Goal: Task Accomplishment & Management: Manage account settings

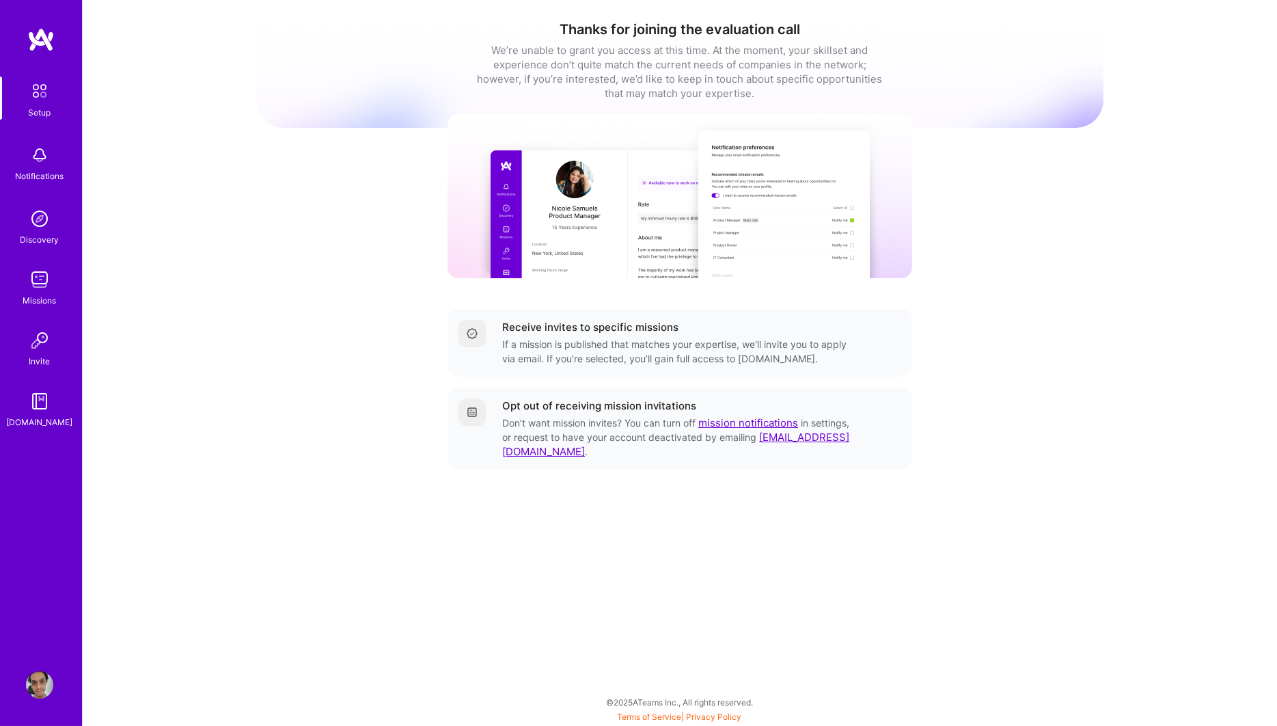
click at [31, 685] on img at bounding box center [39, 684] width 27 height 27
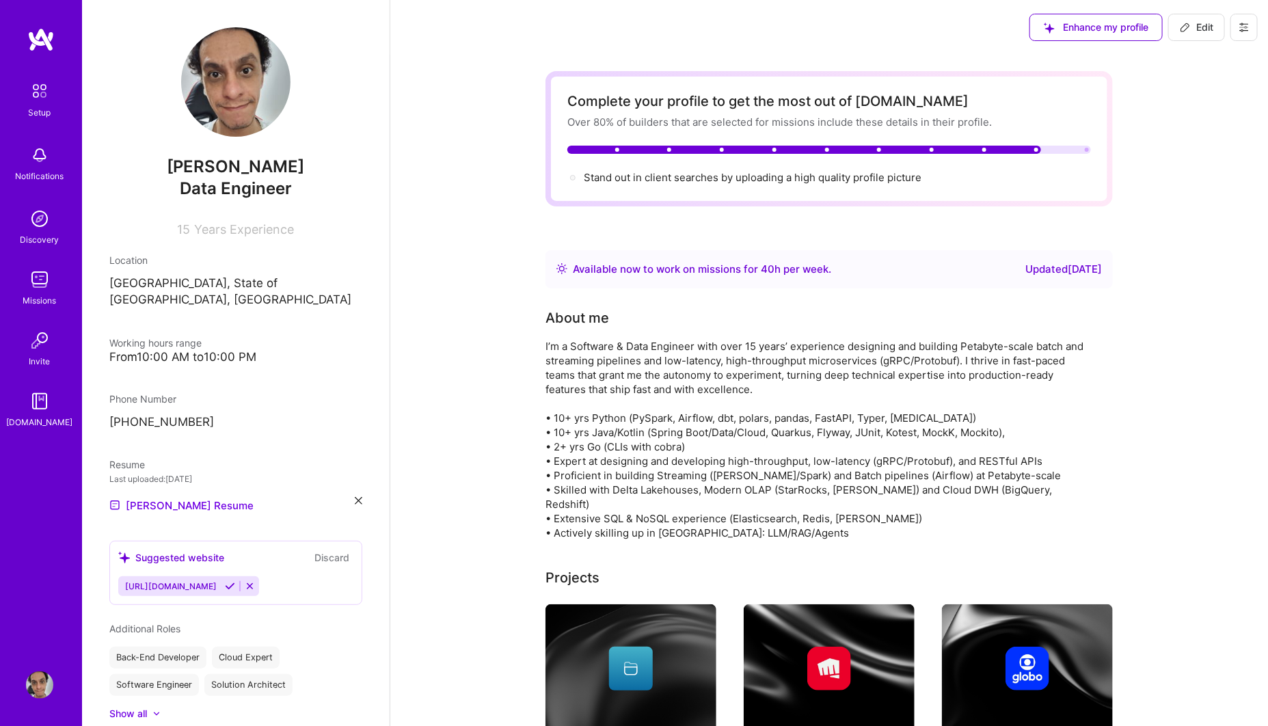
click at [42, 102] on img at bounding box center [39, 91] width 29 height 29
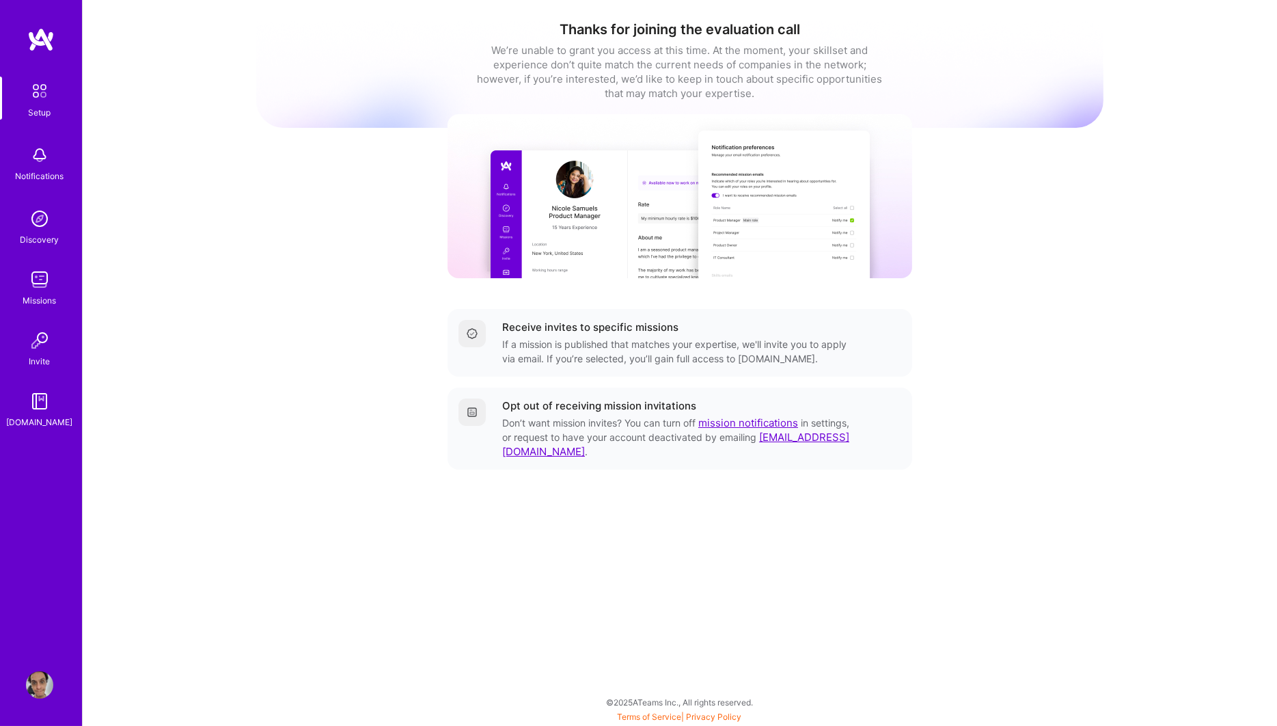
click at [470, 334] on img at bounding box center [472, 333] width 11 height 11
click at [470, 340] on div at bounding box center [472, 333] width 27 height 27
click at [33, 156] on img at bounding box center [39, 154] width 27 height 27
click at [42, 213] on img at bounding box center [39, 218] width 27 height 27
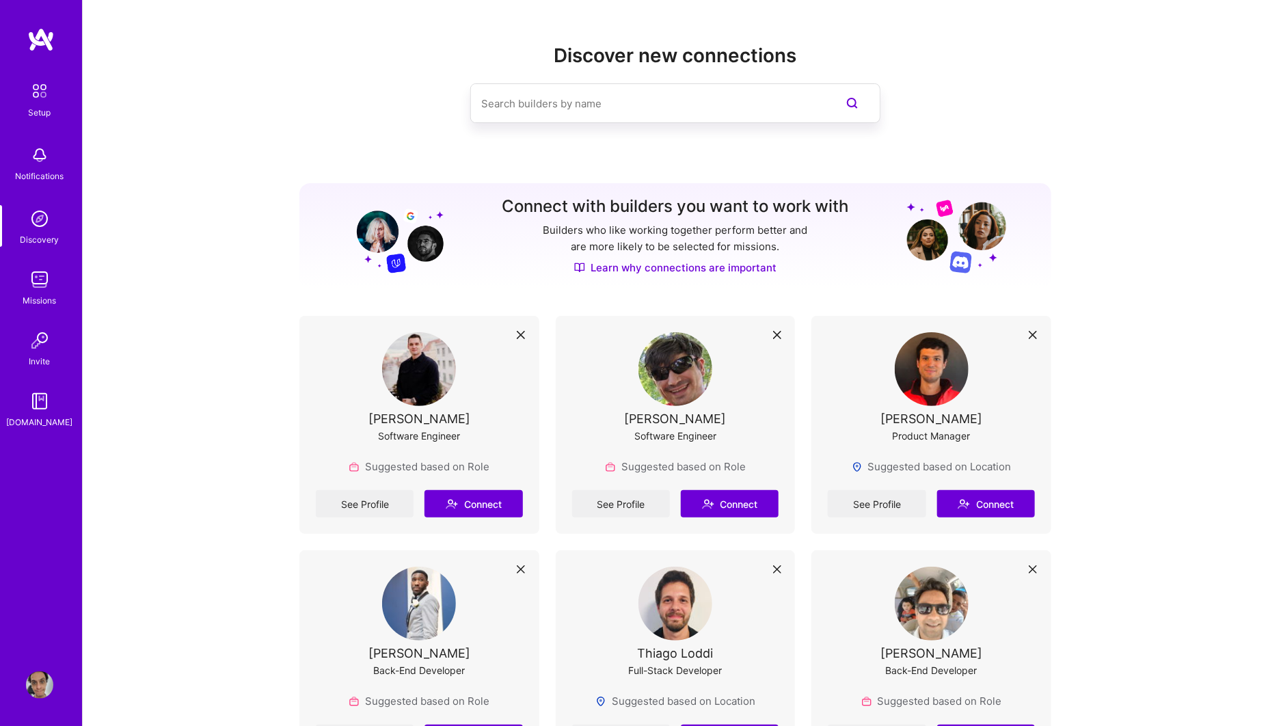
click at [660, 267] on link "Learn why connections are important" at bounding box center [675, 267] width 202 height 14
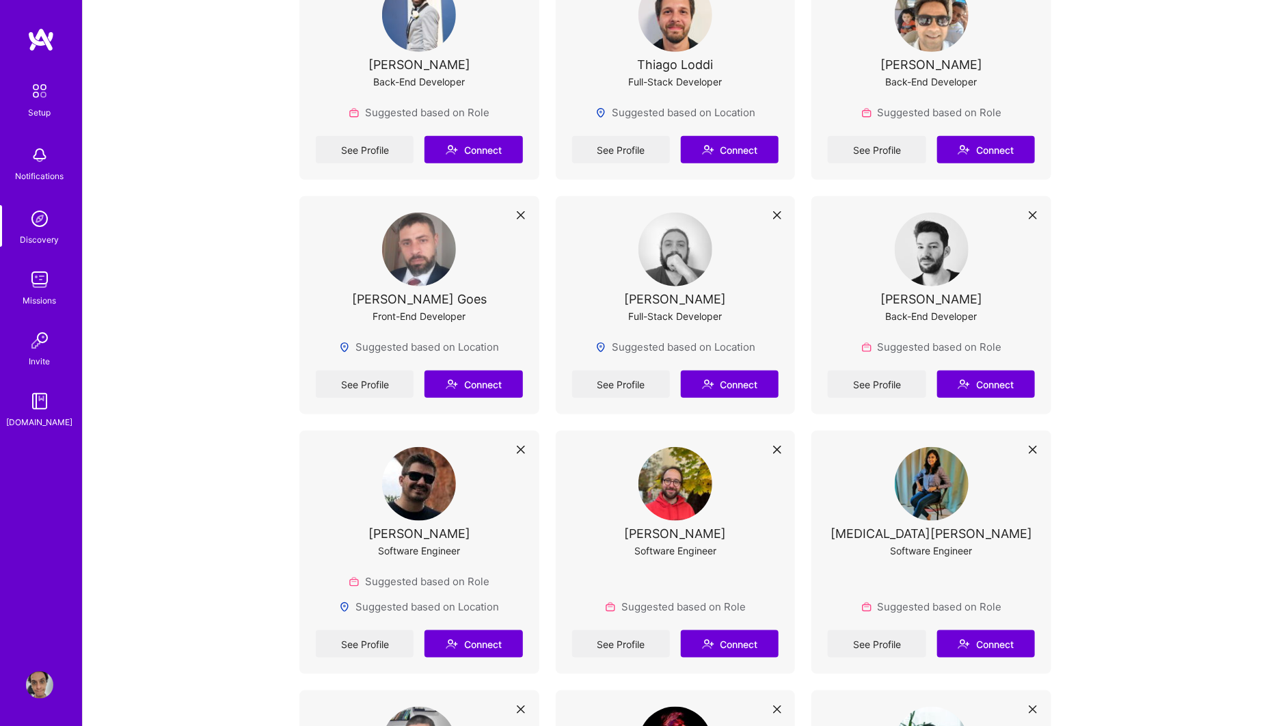
scroll to position [758, 0]
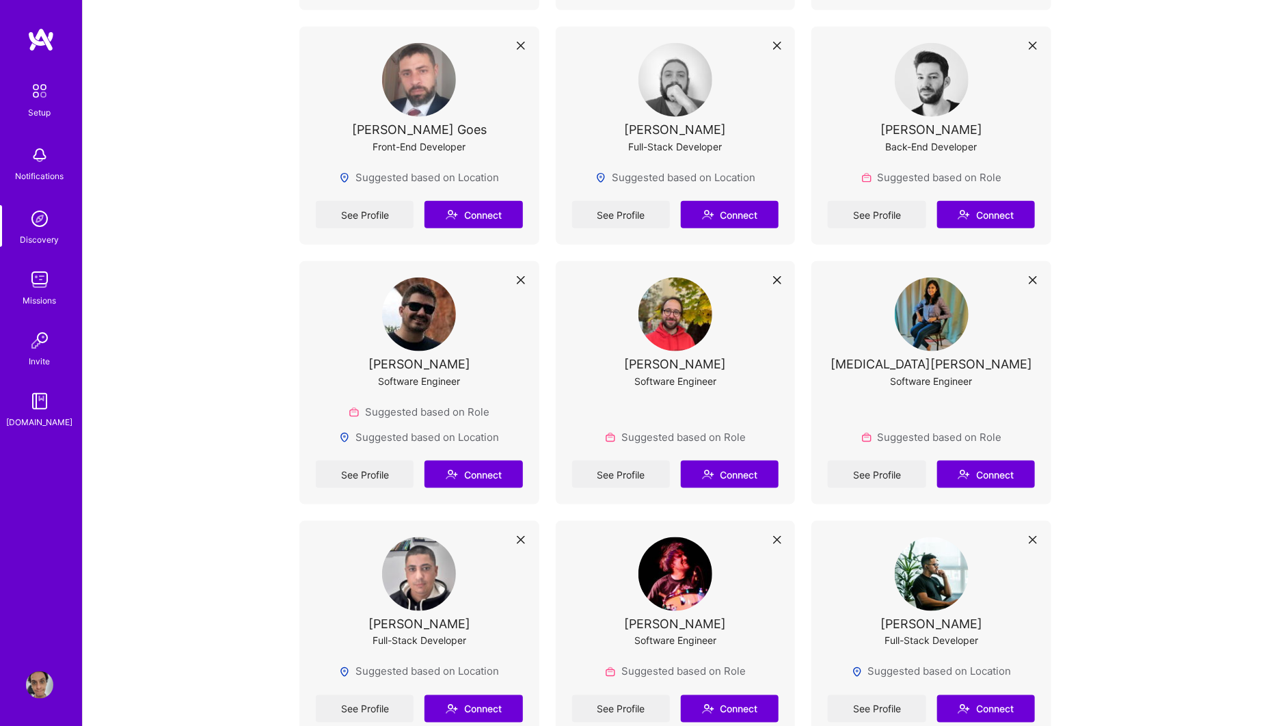
click at [33, 344] on img at bounding box center [39, 340] width 27 height 27
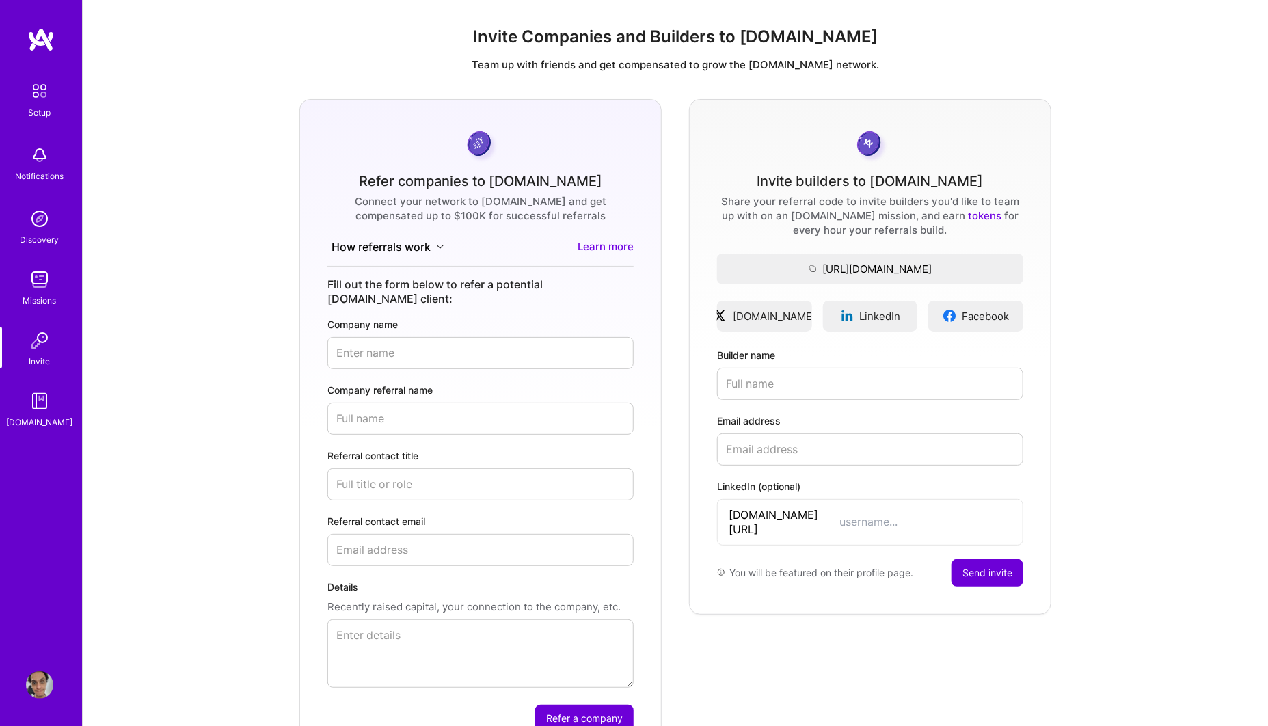
click at [29, 28] on img at bounding box center [40, 39] width 27 height 25
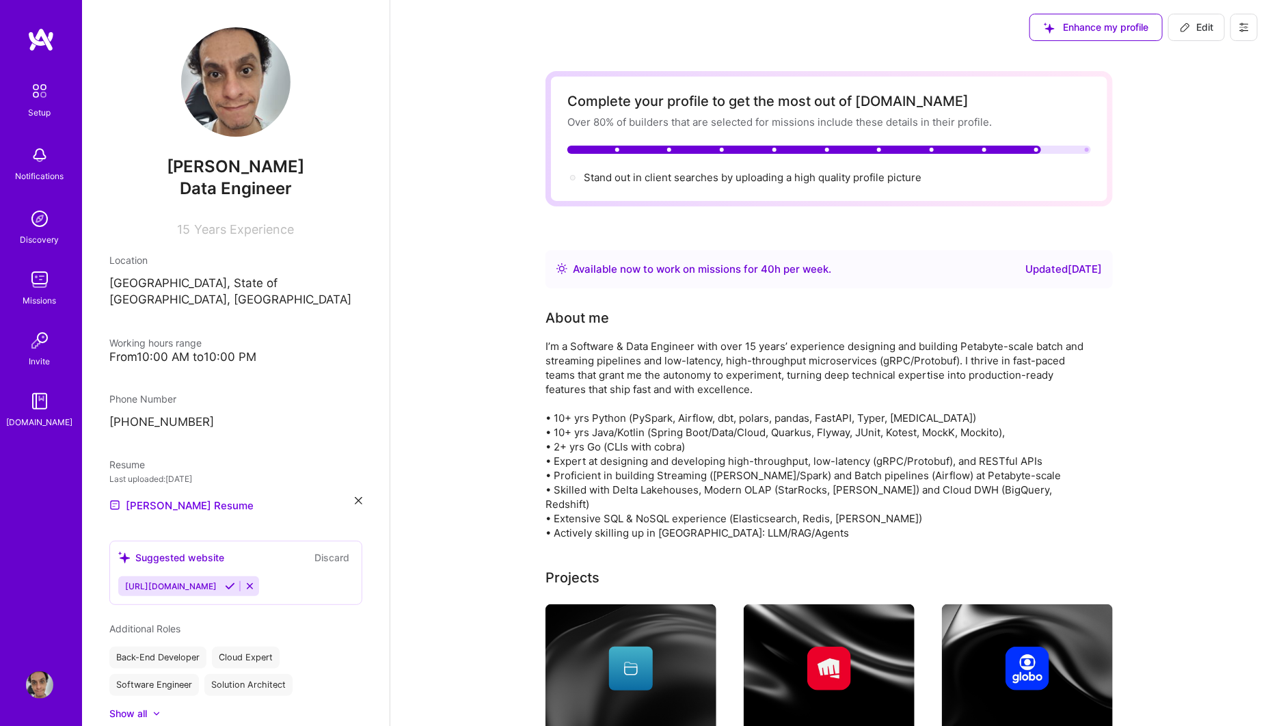
click at [44, 271] on img at bounding box center [39, 279] width 27 height 27
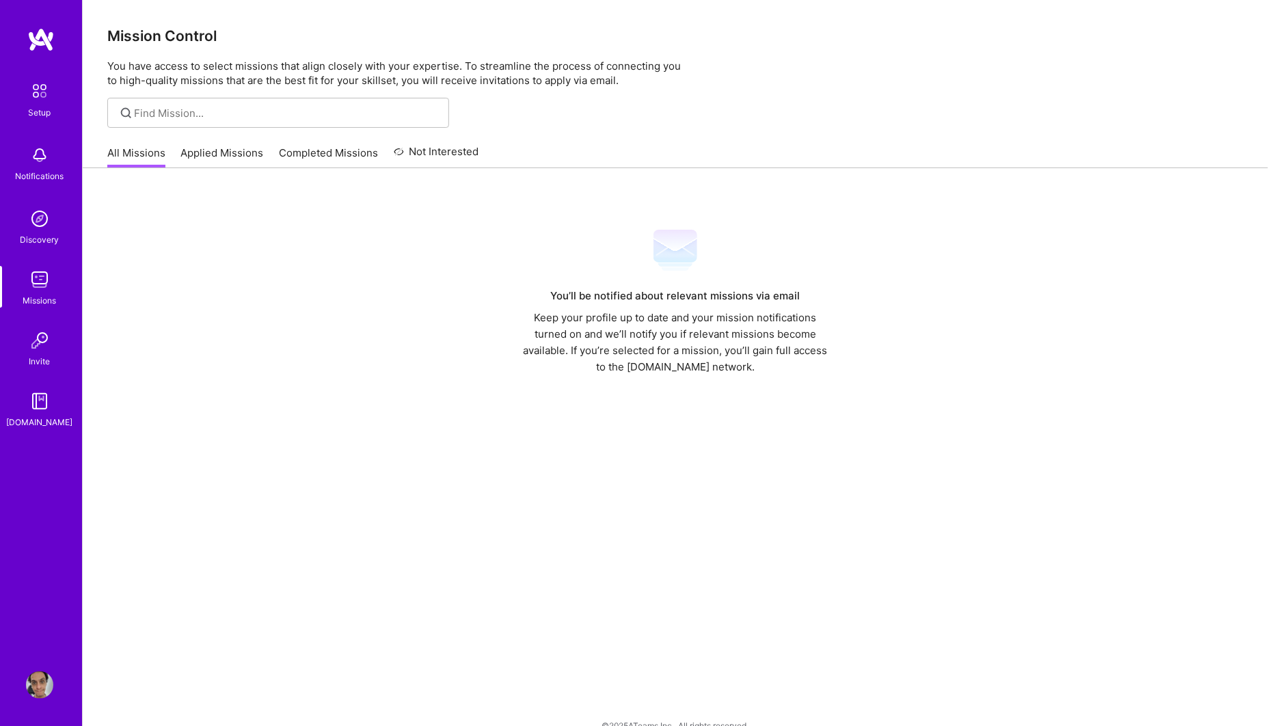
click at [234, 140] on div "All Missions Applied Missions Completed Missions Not Interested" at bounding box center [292, 152] width 371 height 29
click at [236, 154] on link "Applied Missions" at bounding box center [222, 157] width 83 height 23
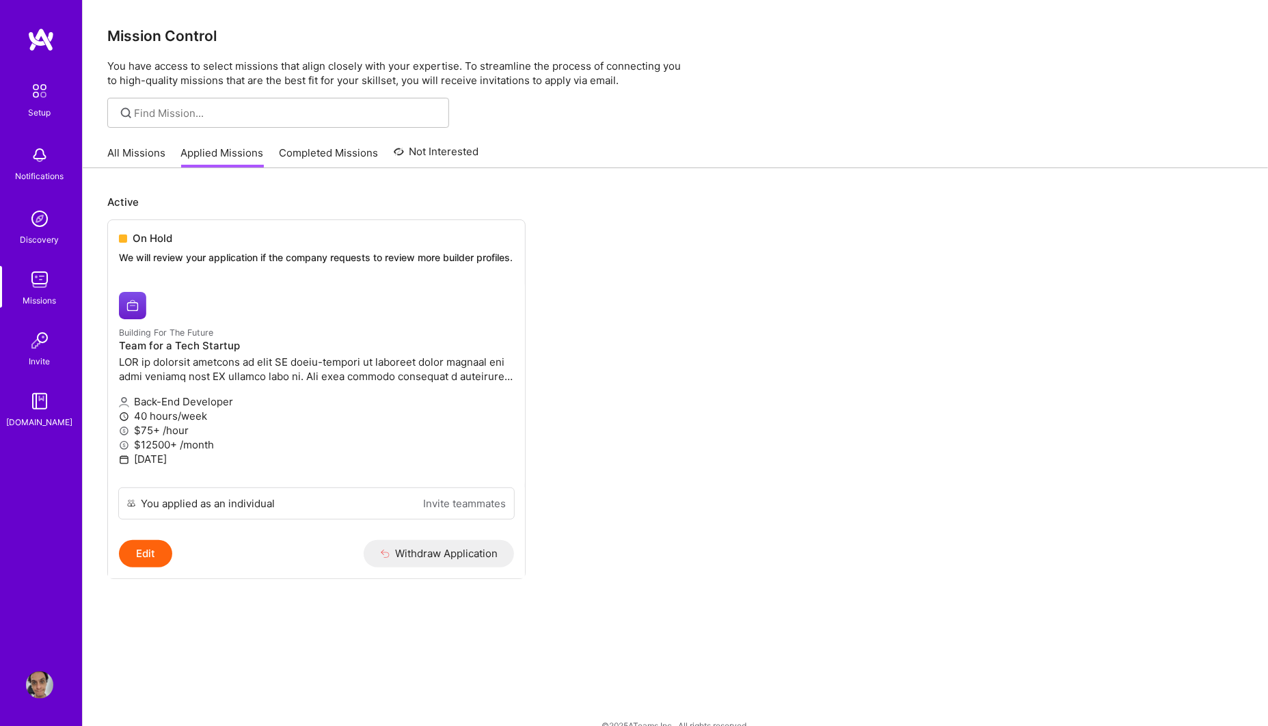
click at [295, 146] on link "Completed Missions" at bounding box center [328, 157] width 99 height 23
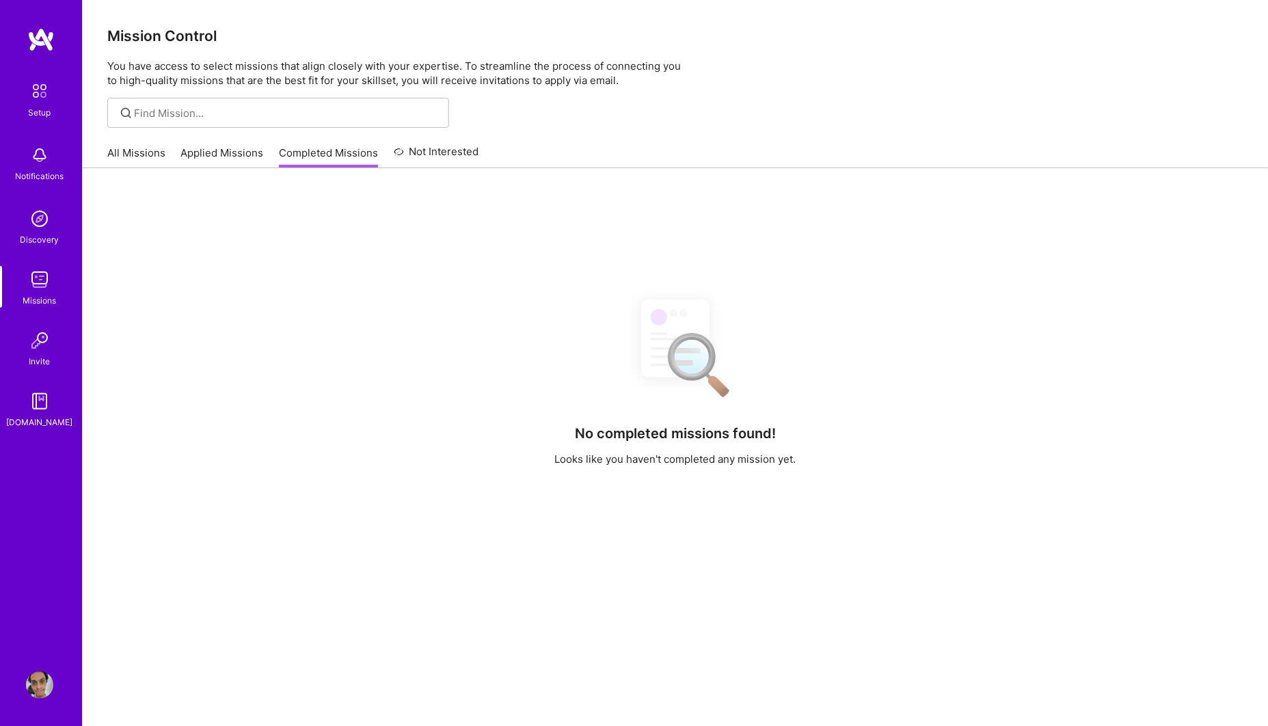
click at [426, 154] on link "Not Interested" at bounding box center [436, 156] width 85 height 25
click at [149, 158] on link "All Missions" at bounding box center [136, 157] width 58 height 23
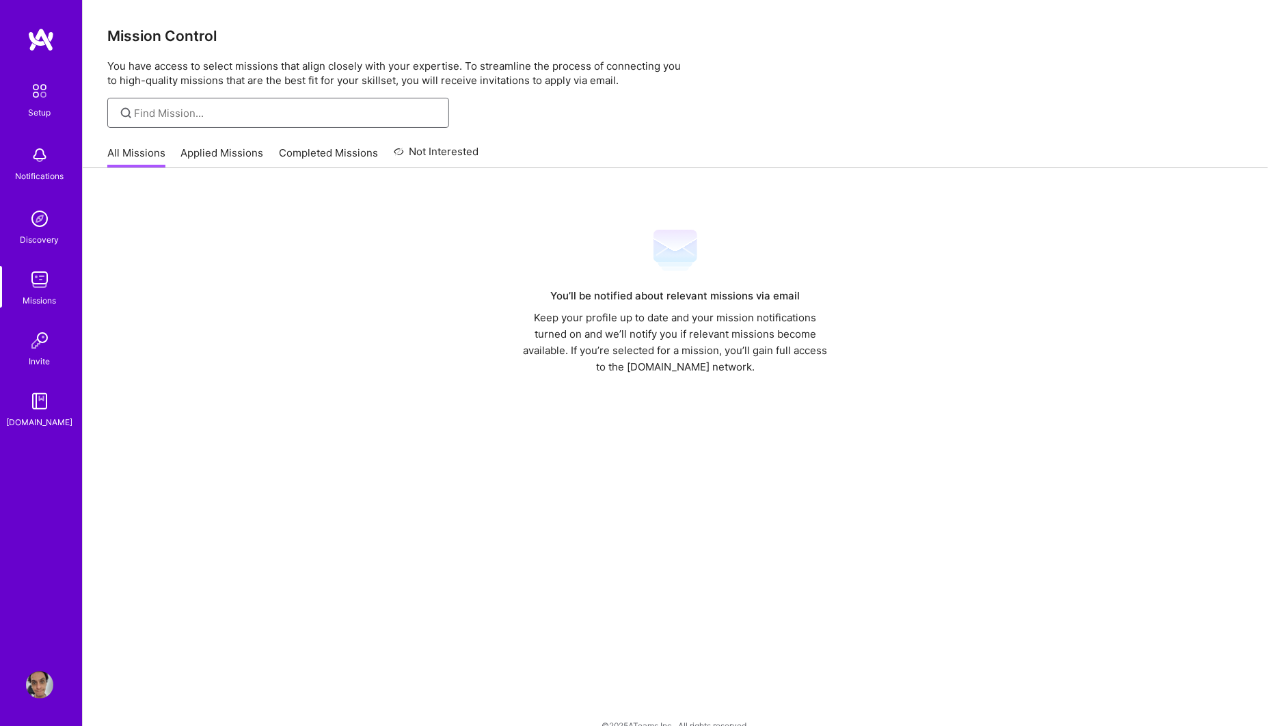
click at [166, 108] on input at bounding box center [287, 113] width 304 height 14
type input "spark"
click at [176, 113] on input "spark" at bounding box center [287, 113] width 304 height 14
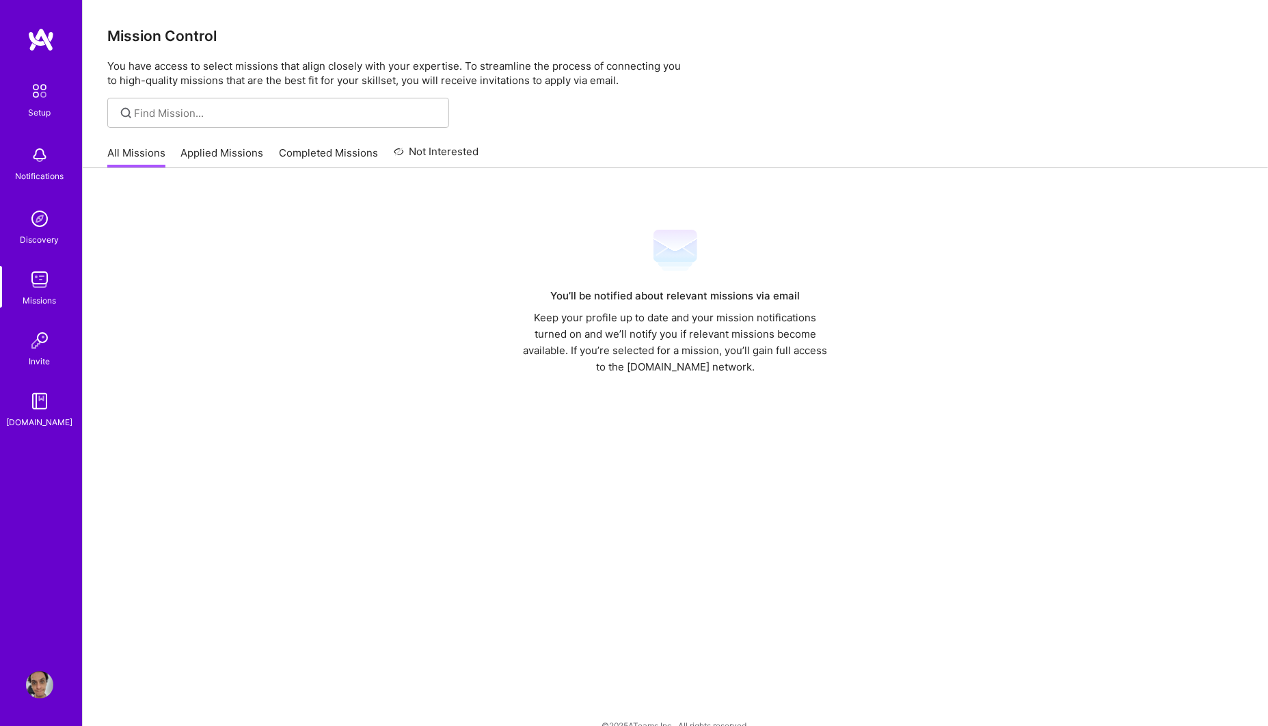
click at [204, 167] on link "Applied Missions" at bounding box center [222, 157] width 83 height 23
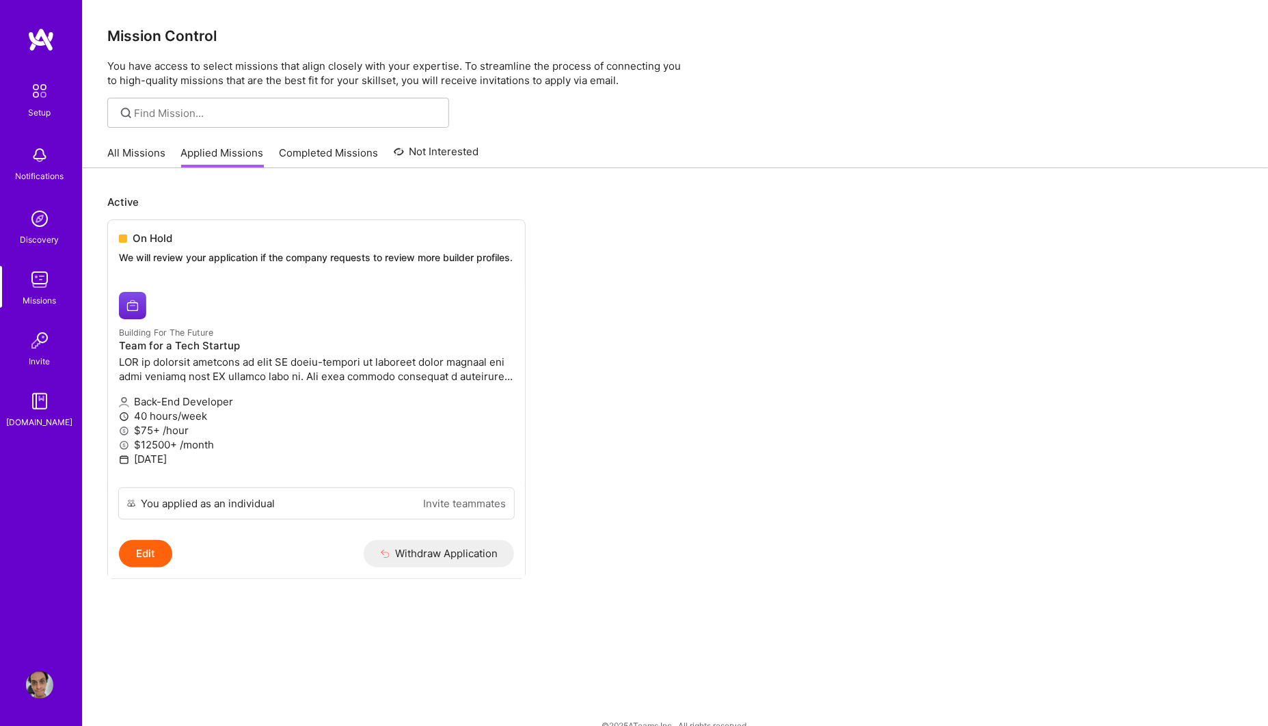
click at [279, 162] on link "Completed Missions" at bounding box center [328, 157] width 99 height 23
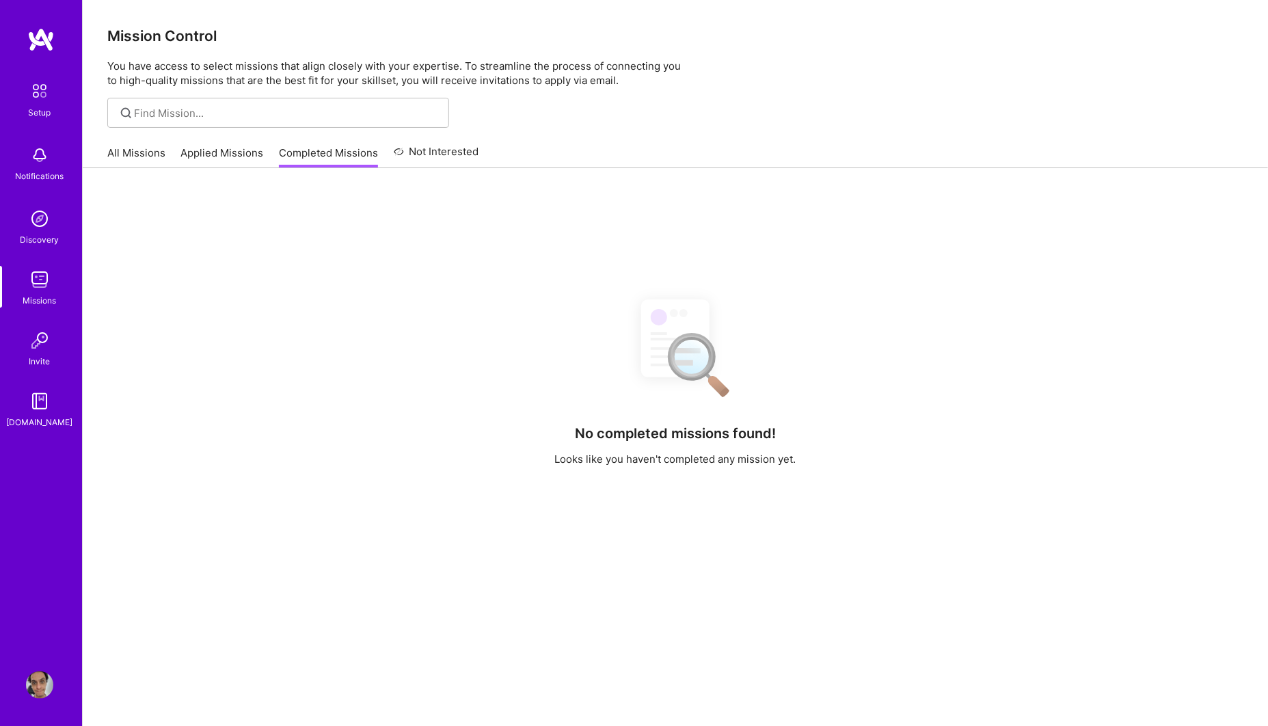
click at [31, 284] on img at bounding box center [39, 279] width 27 height 27
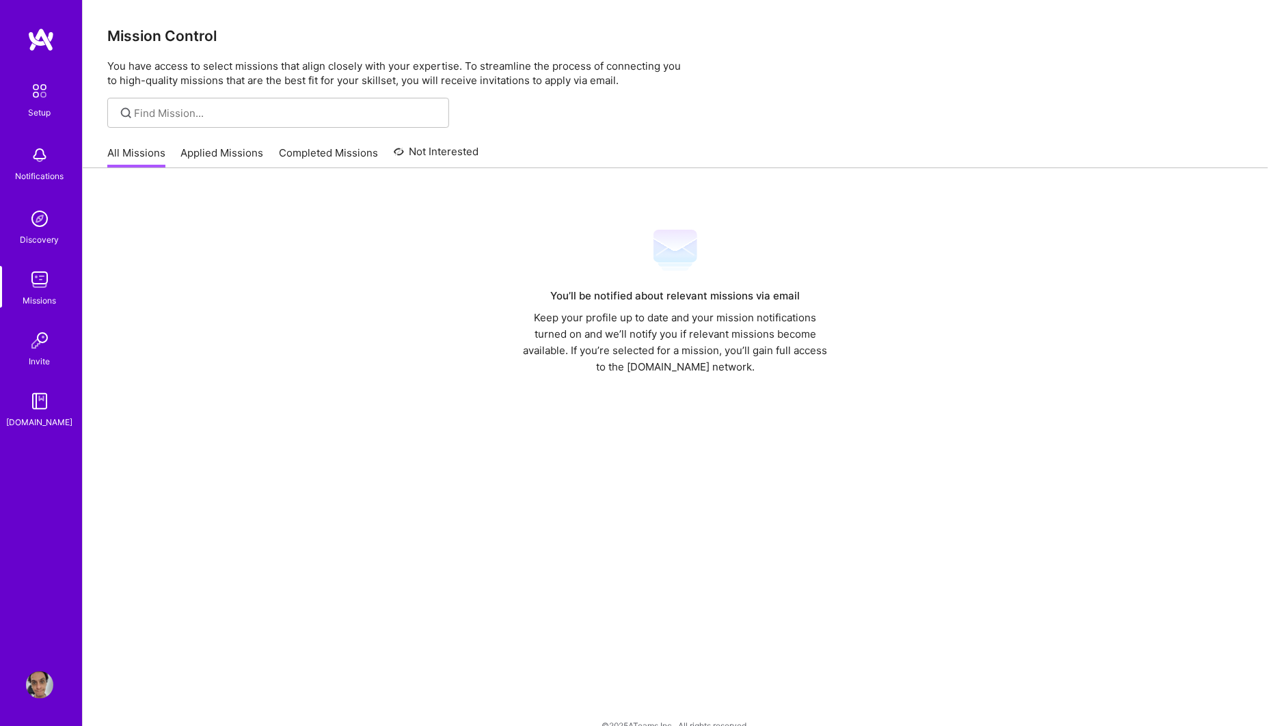
click at [37, 410] on img at bounding box center [39, 401] width 27 height 27
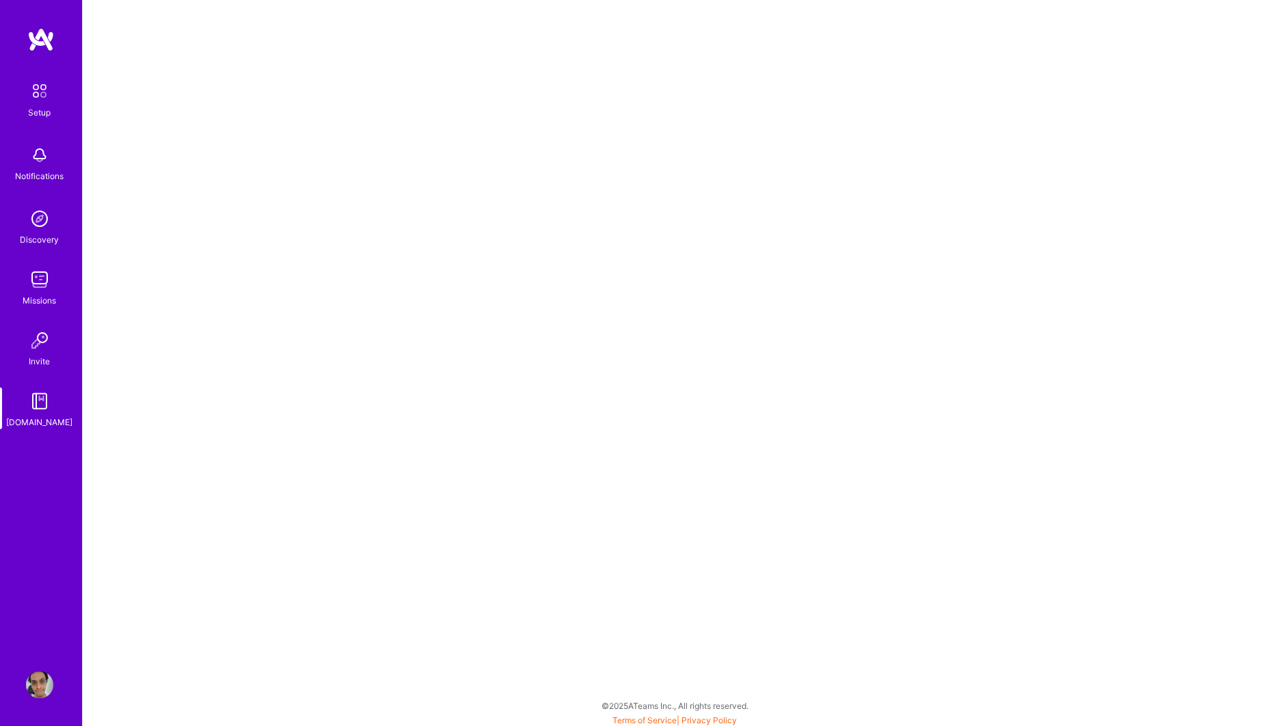
click at [40, 78] on img at bounding box center [39, 91] width 29 height 29
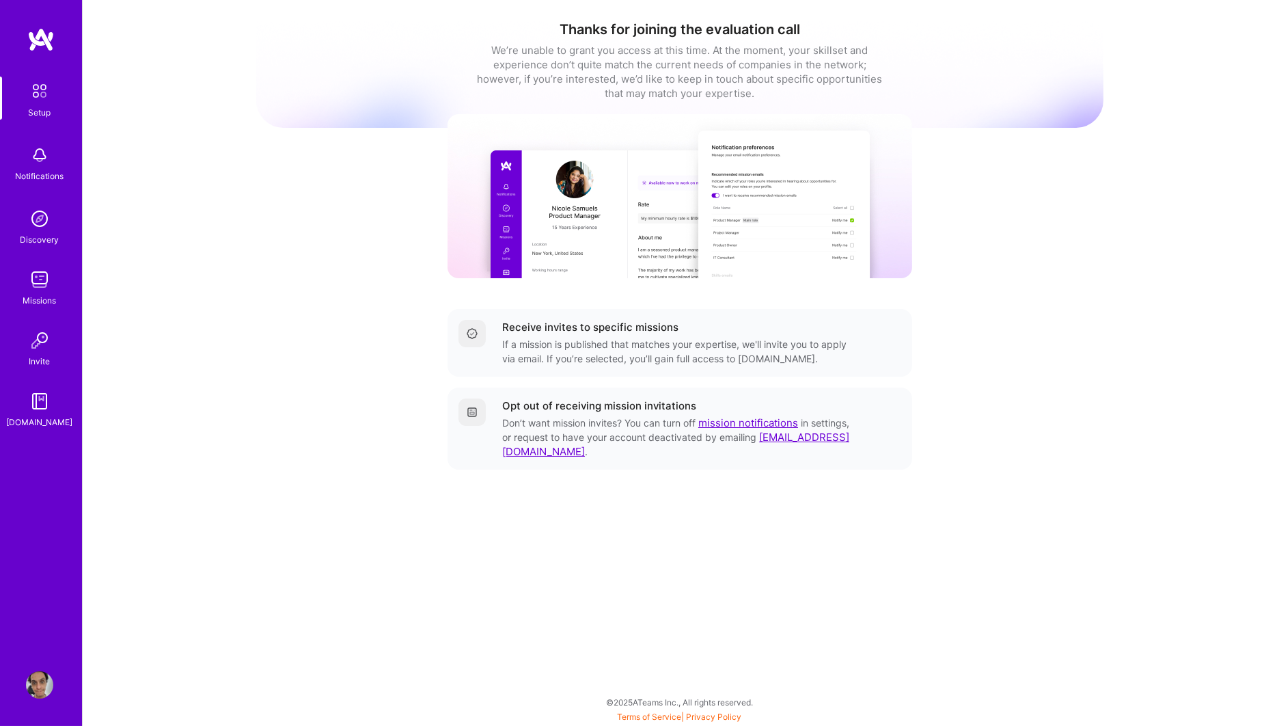
click at [36, 28] on img at bounding box center [40, 39] width 27 height 25
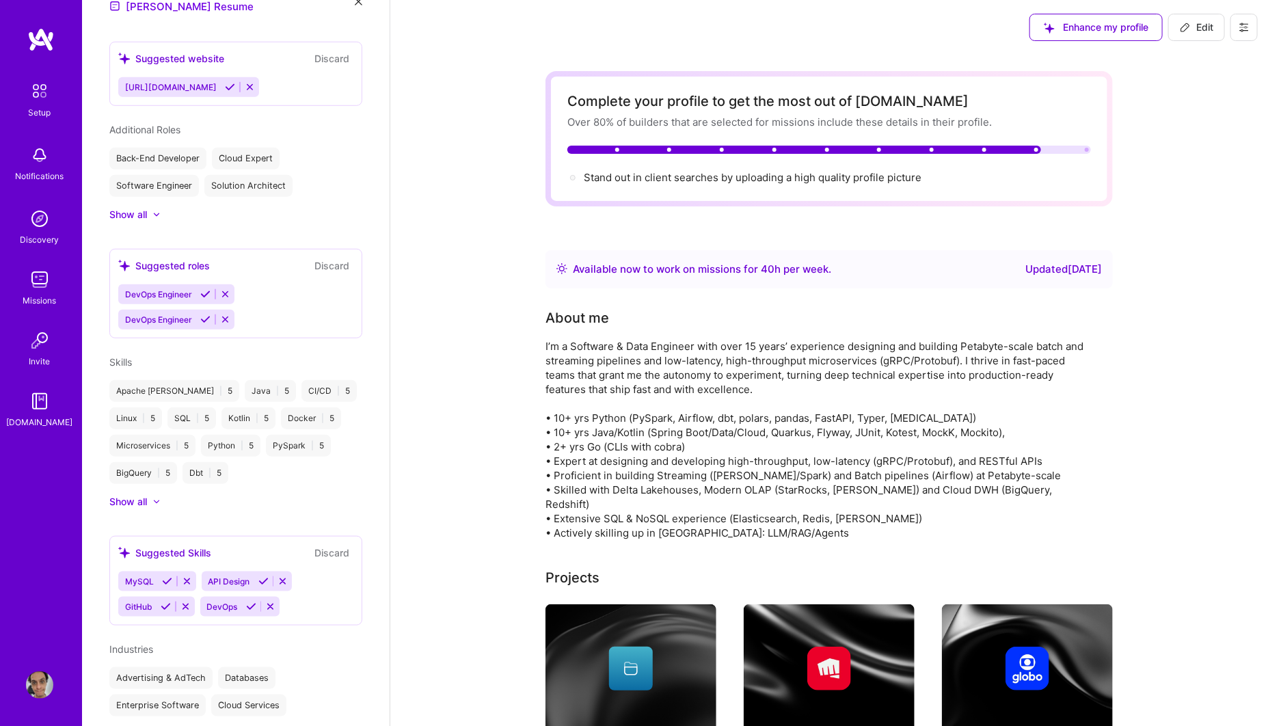
scroll to position [499, 0]
click at [150, 495] on div at bounding box center [149, 502] width 5 height 14
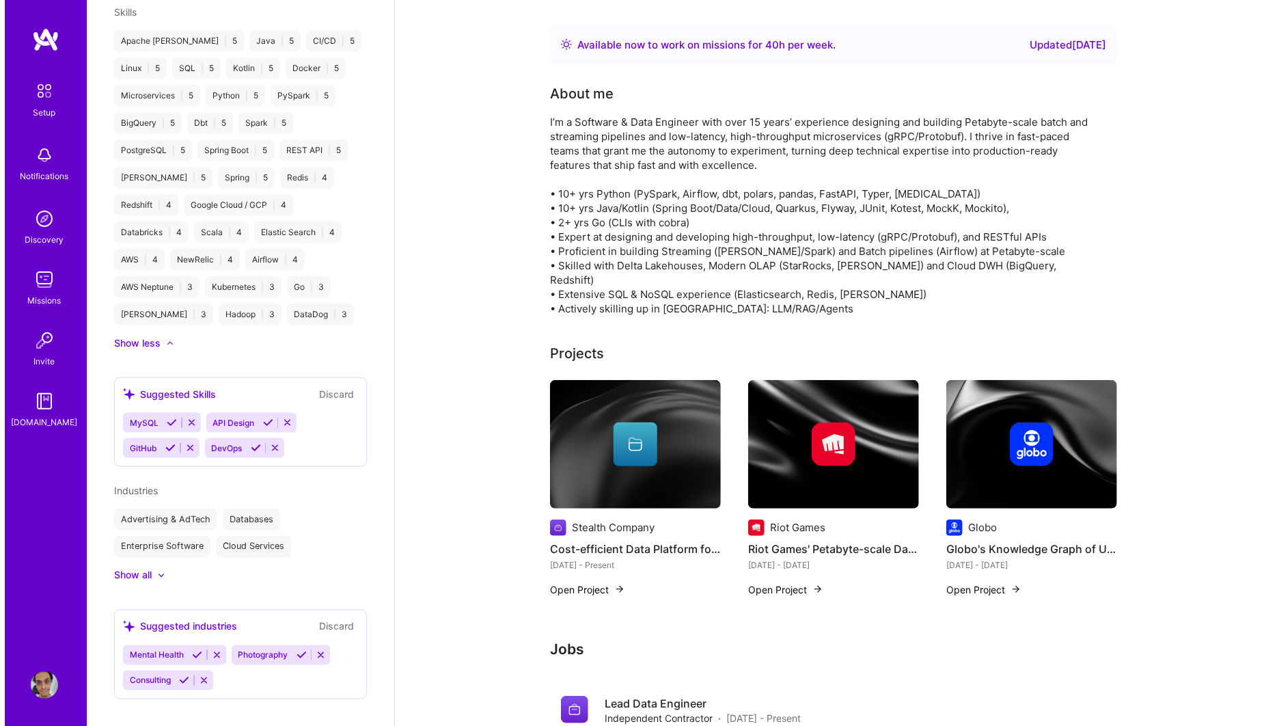
scroll to position [227, 0]
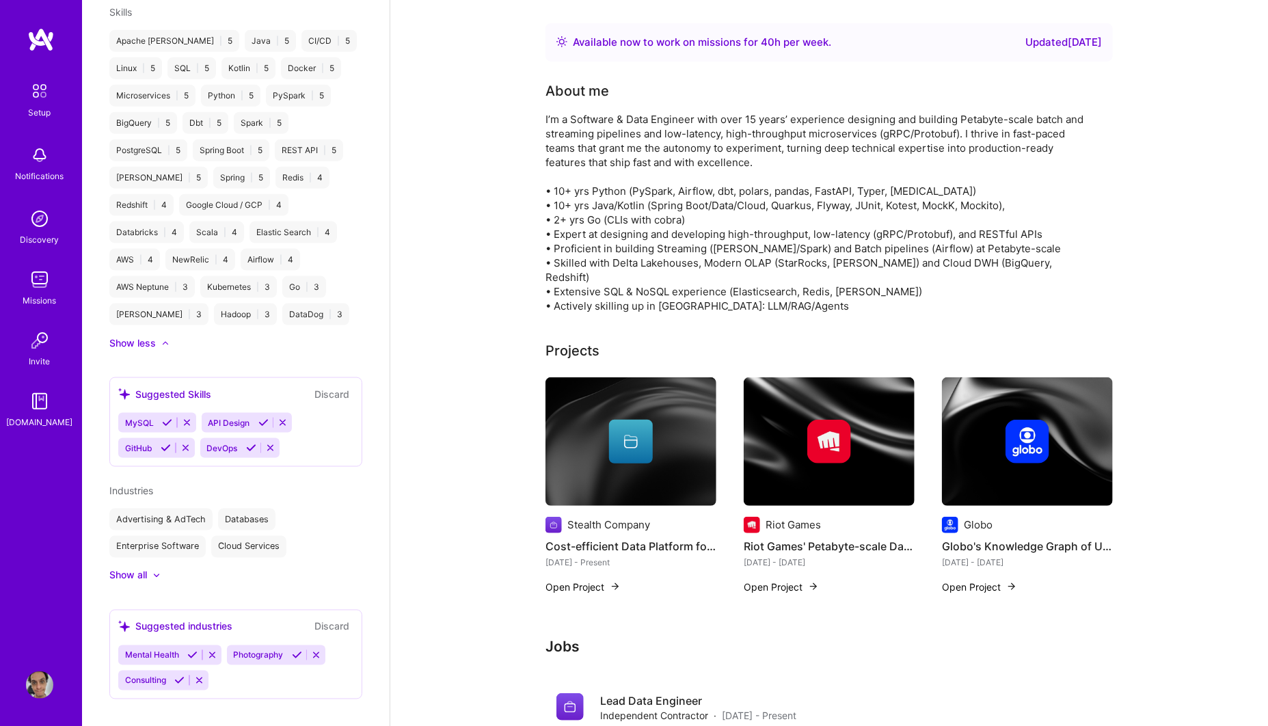
click at [639, 456] on img at bounding box center [630, 441] width 171 height 128
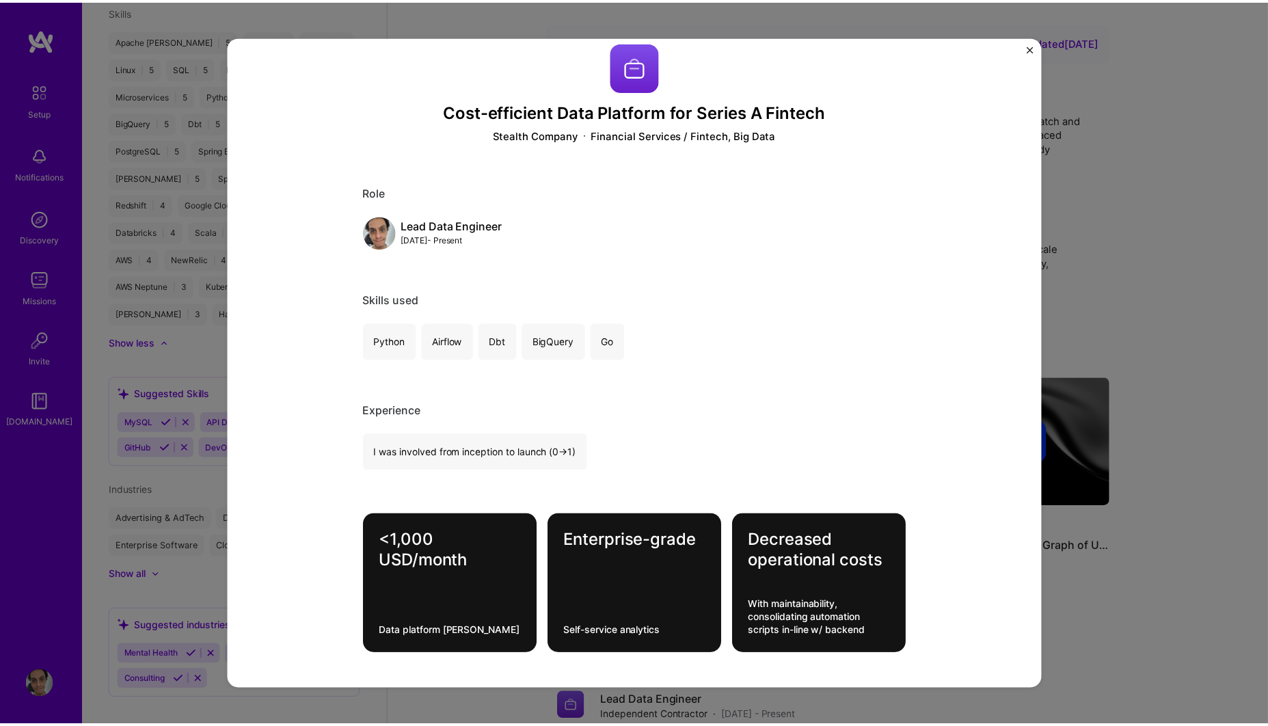
scroll to position [820, 0]
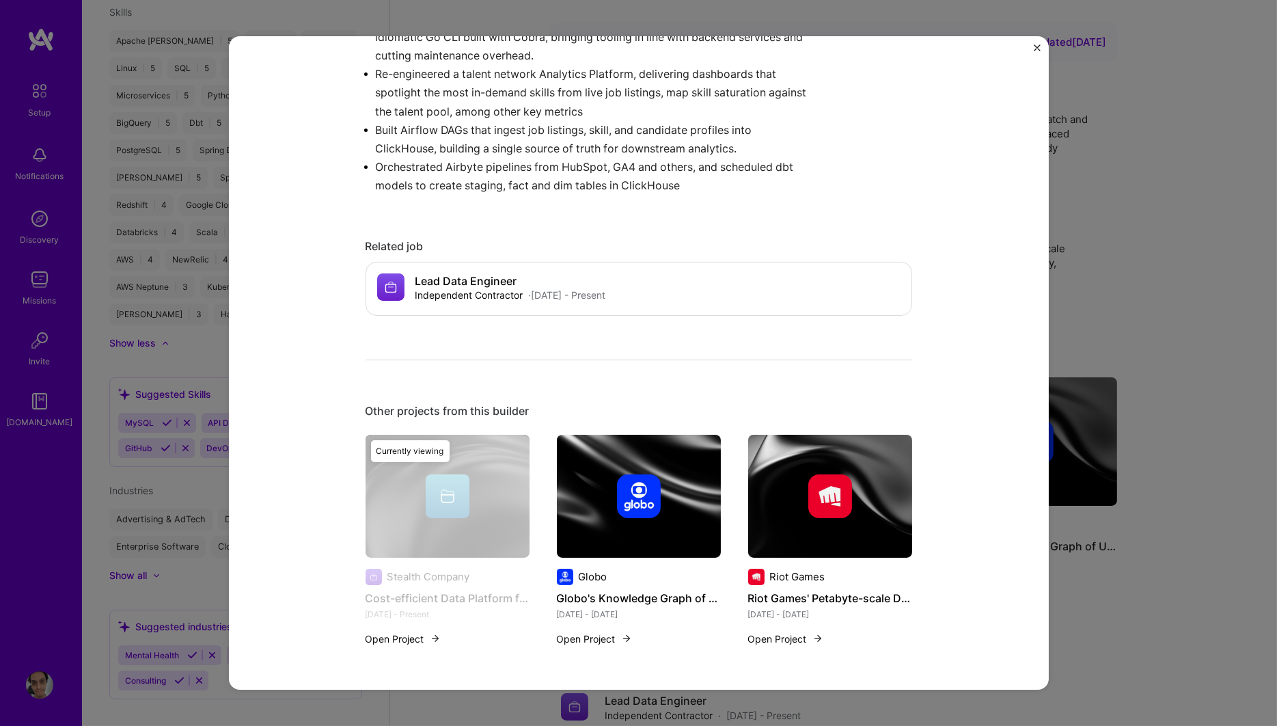
click at [1088, 130] on div "Cost-efficient Data Platform for Series A Fintech Stealth Company Financial Ser…" at bounding box center [638, 363] width 1277 height 726
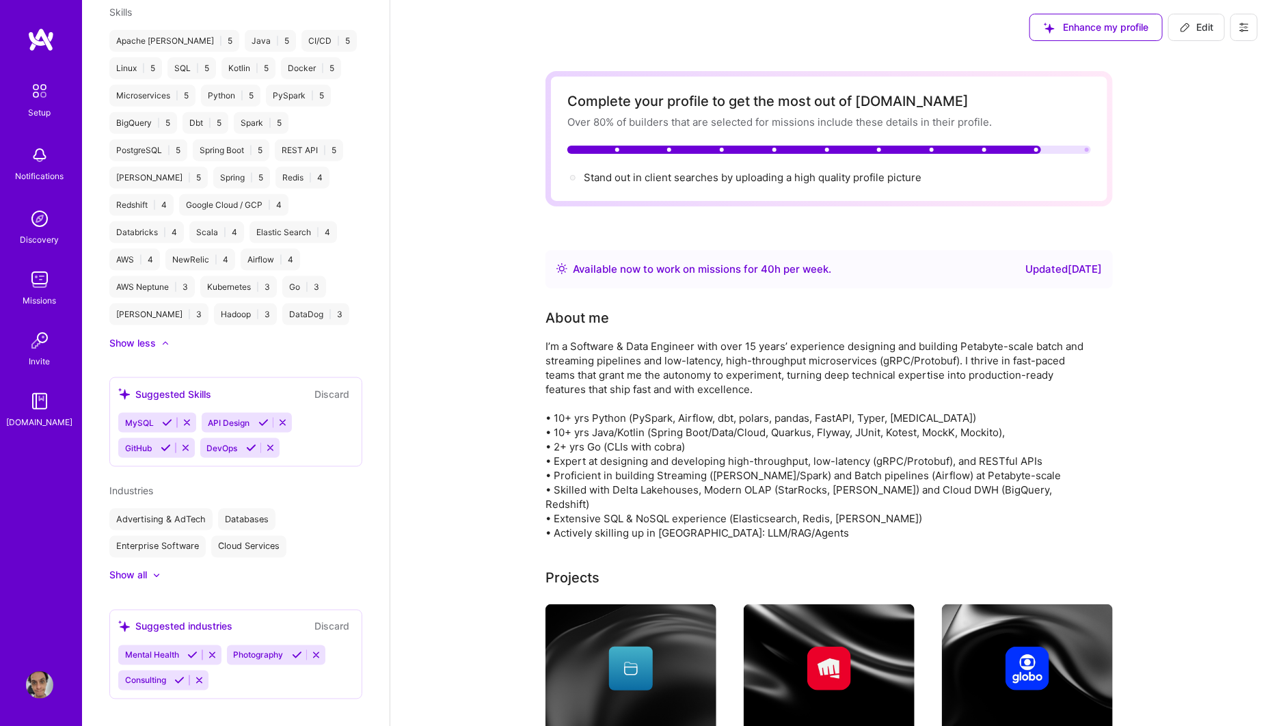
click at [1189, 30] on icon at bounding box center [1185, 27] width 11 height 11
select select "BR"
select select "Right Now"
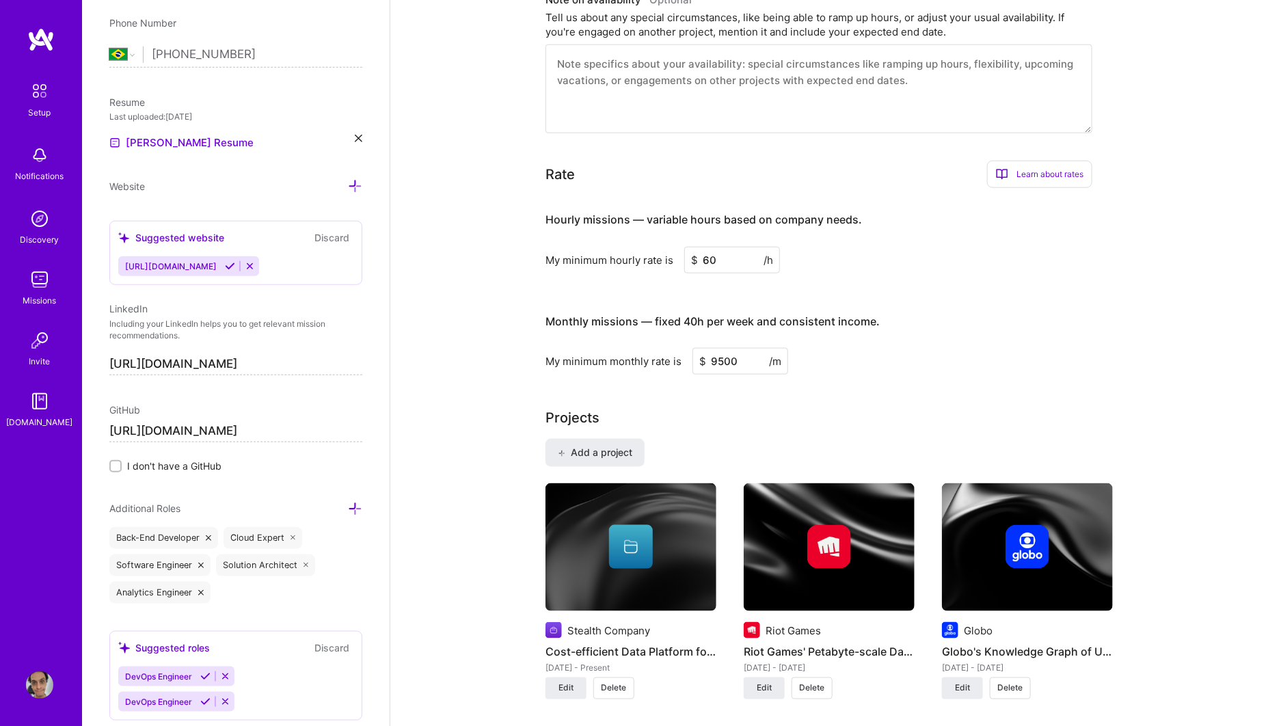
scroll to position [740, 0]
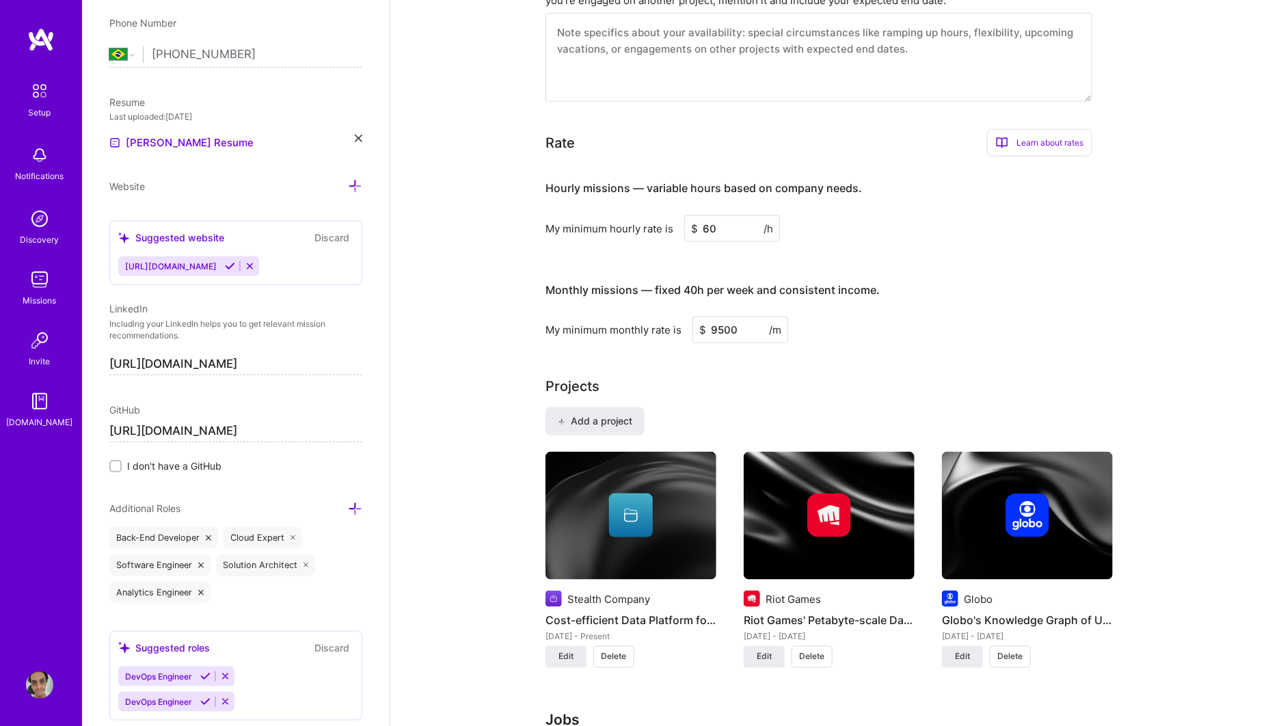
click at [619, 660] on span "Delete" at bounding box center [613, 657] width 25 height 12
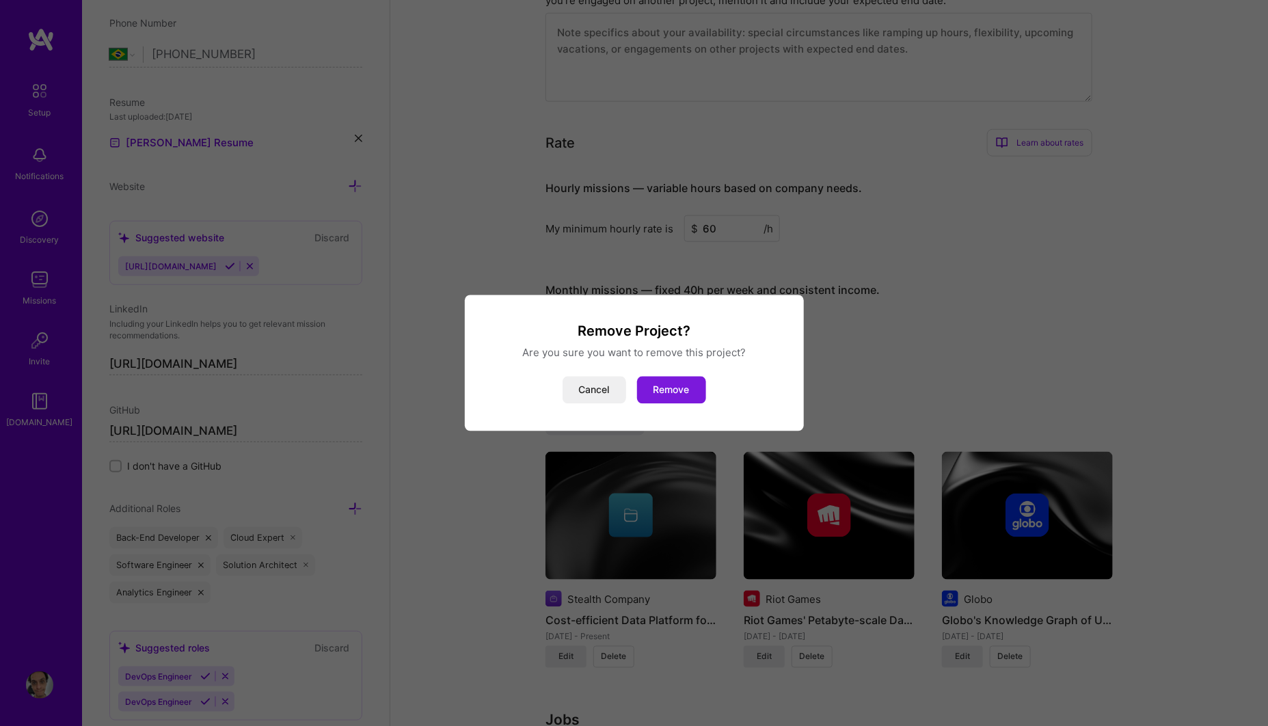
click at [664, 396] on button "Remove" at bounding box center [671, 390] width 69 height 27
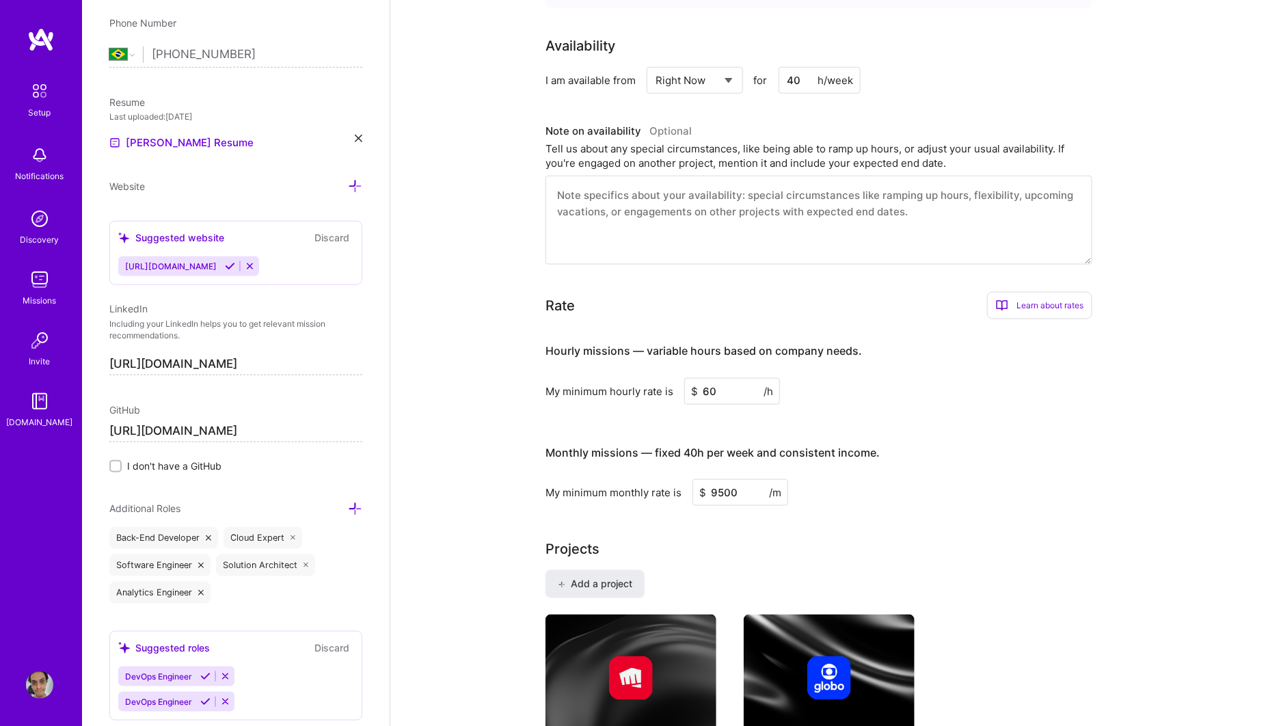
scroll to position [0, 0]
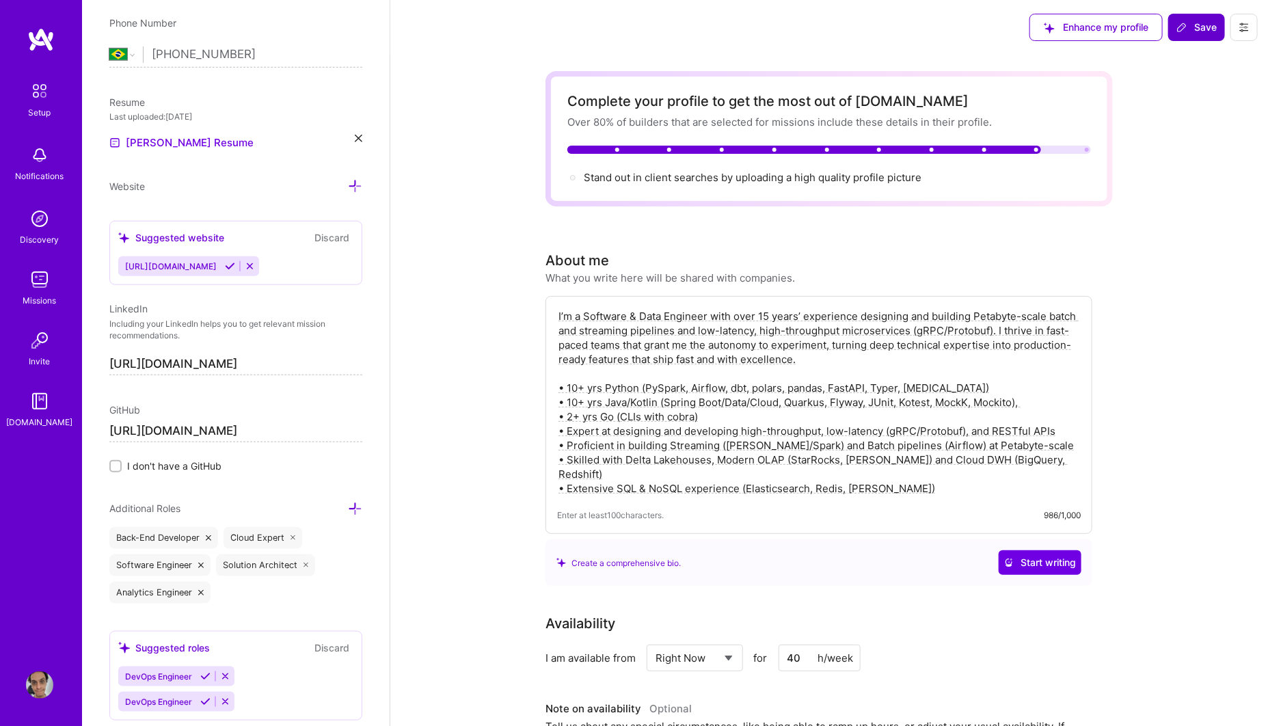
click at [1197, 33] on span "Save" at bounding box center [1196, 28] width 40 height 14
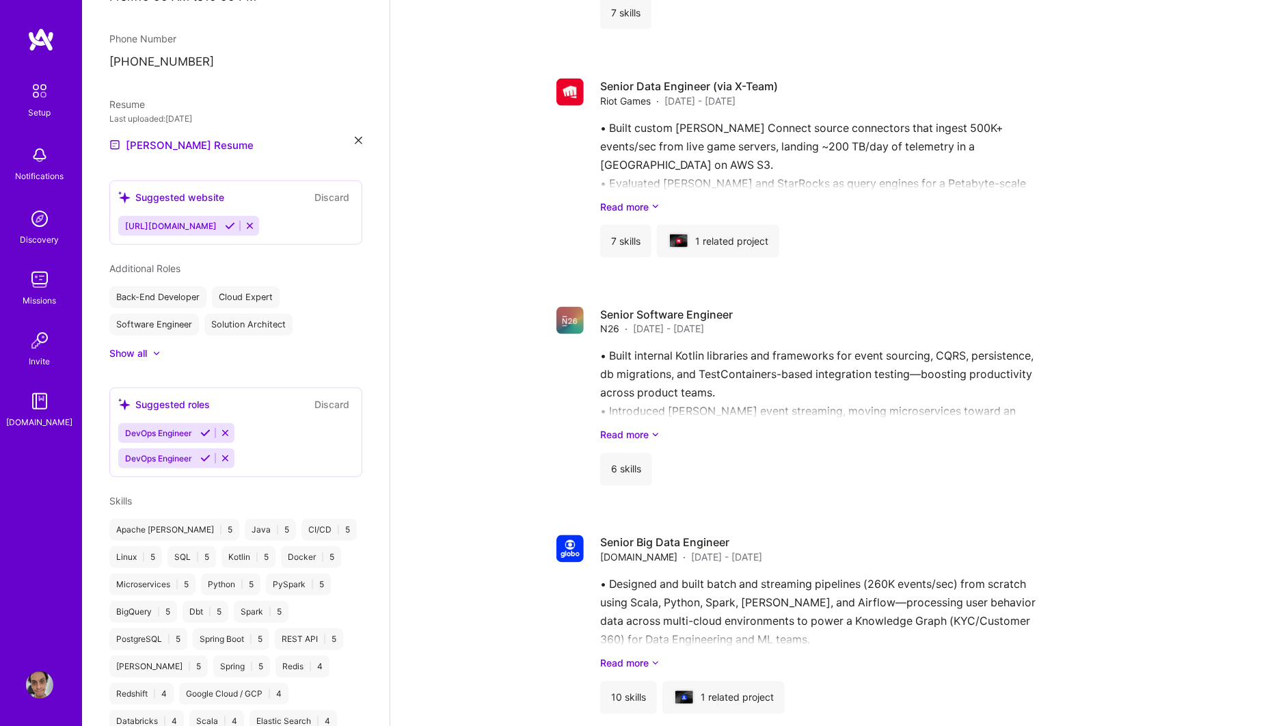
scroll to position [1083, 0]
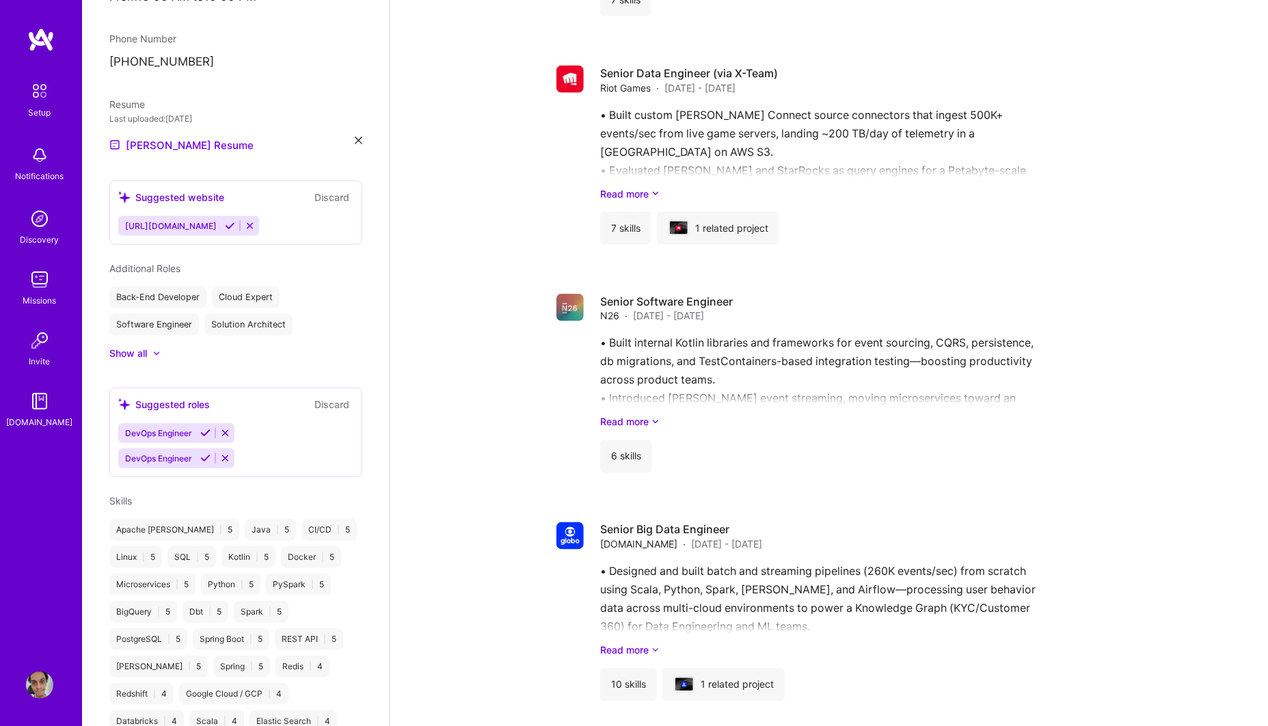
click at [43, 32] on img at bounding box center [40, 39] width 27 height 25
click at [44, 102] on img at bounding box center [39, 91] width 29 height 29
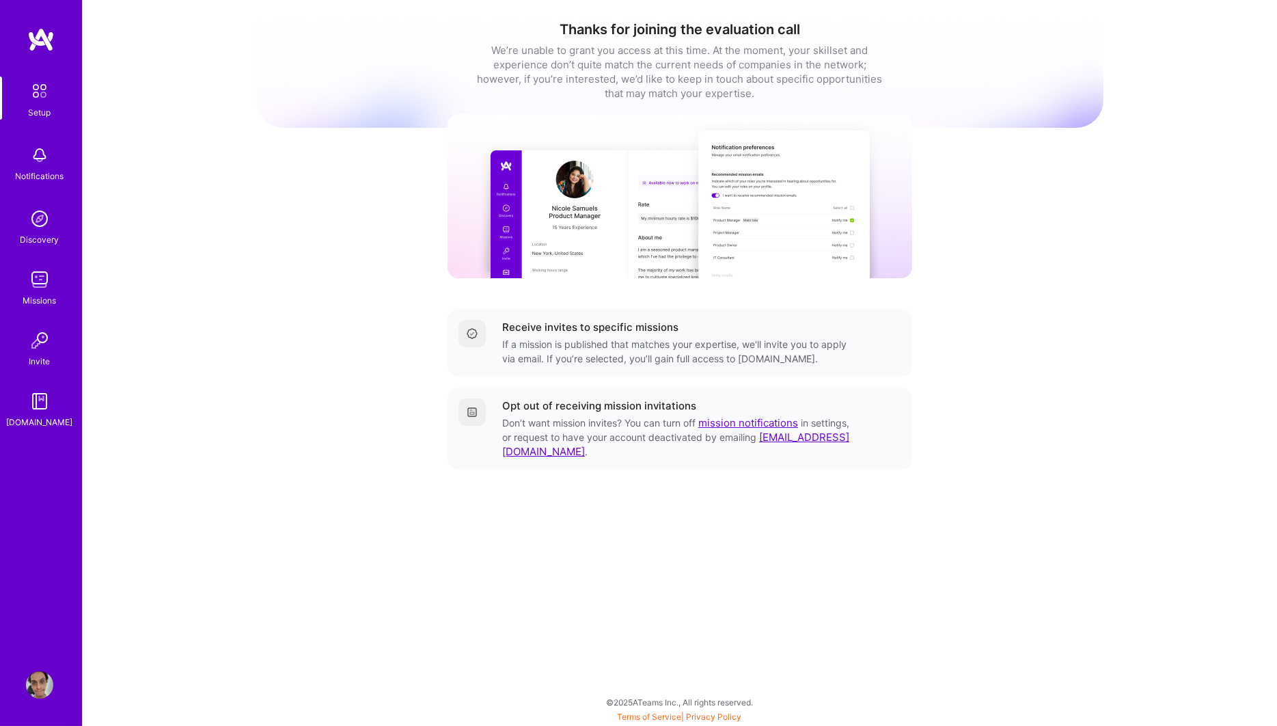
click at [714, 426] on link "mission notifications" at bounding box center [749, 422] width 100 height 13
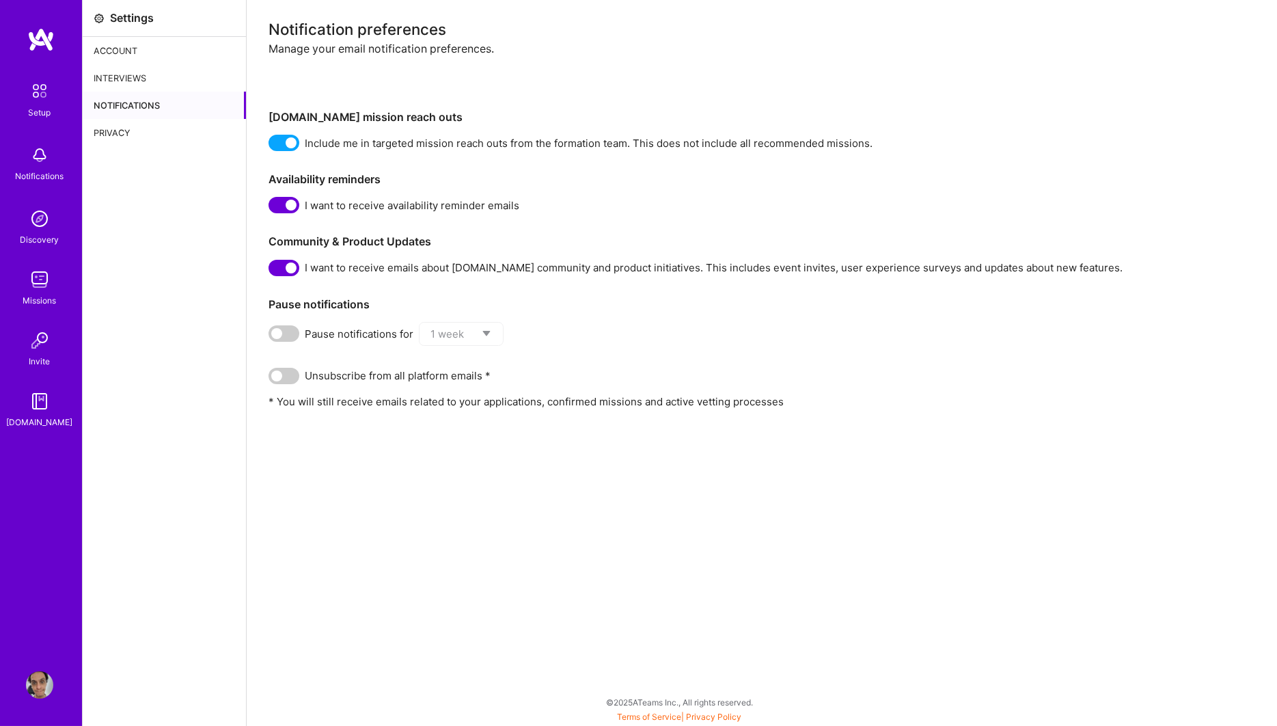
click at [126, 77] on div "Interviews" at bounding box center [164, 77] width 163 height 27
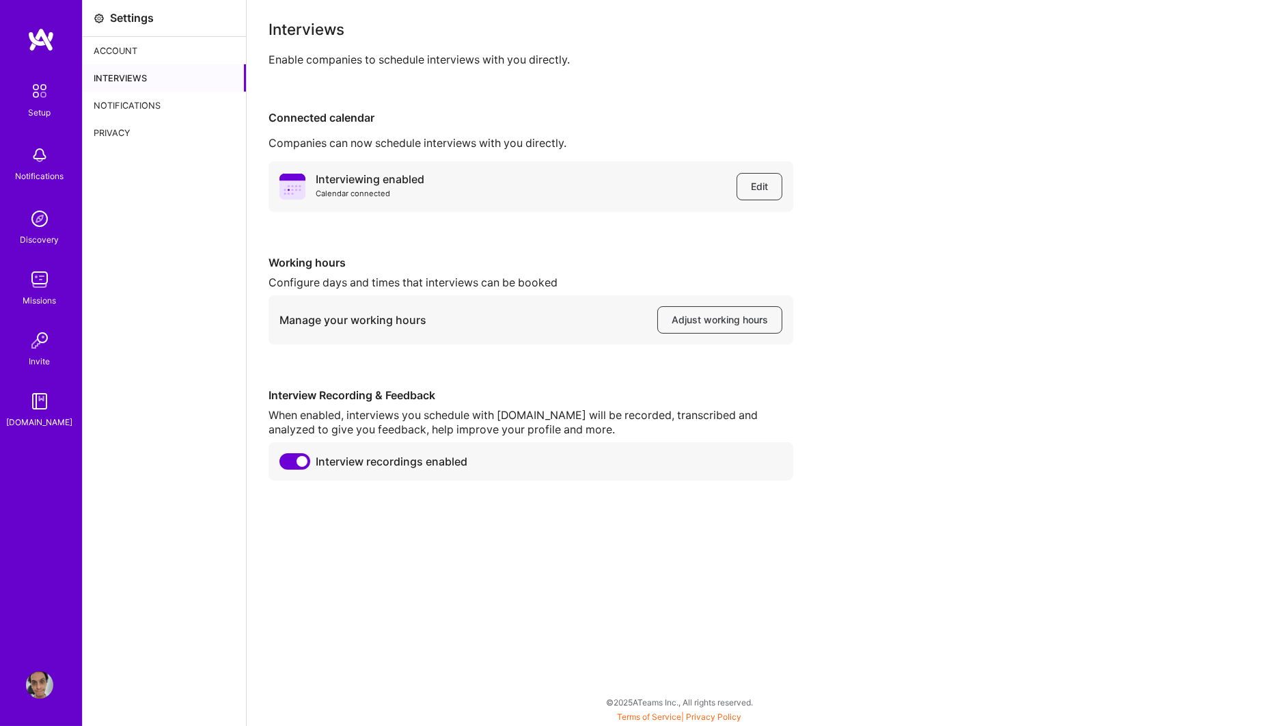
click at [132, 55] on div "Account" at bounding box center [164, 50] width 163 height 27
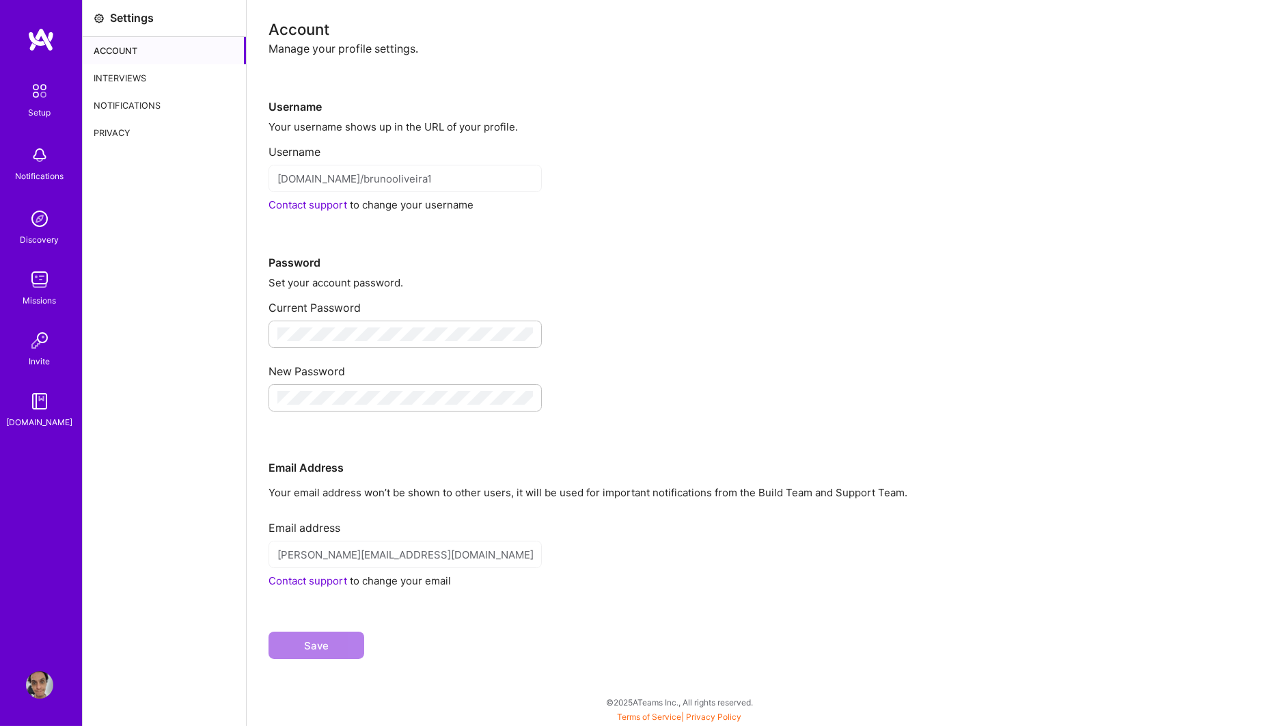
click at [140, 141] on div "Privacy" at bounding box center [164, 132] width 163 height 27
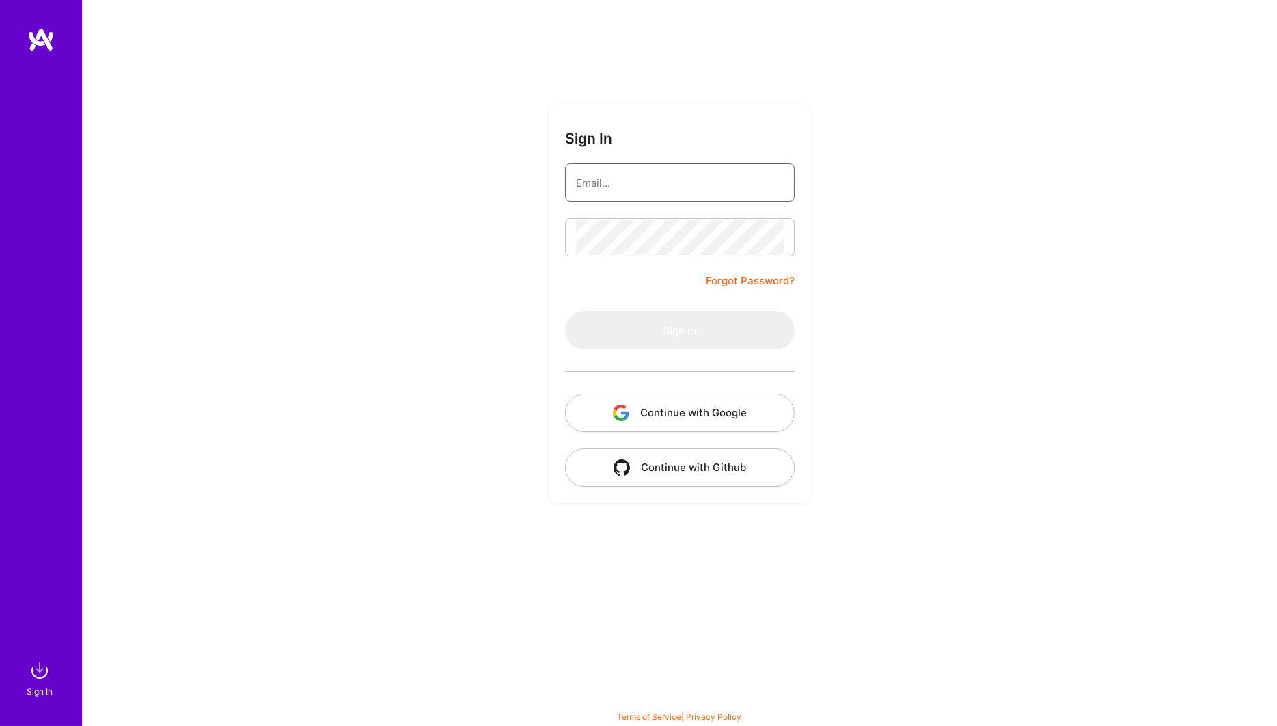
type input "[PERSON_NAME][EMAIL_ADDRESS][DOMAIN_NAME]"
